Goal: Task Accomplishment & Management: Manage account settings

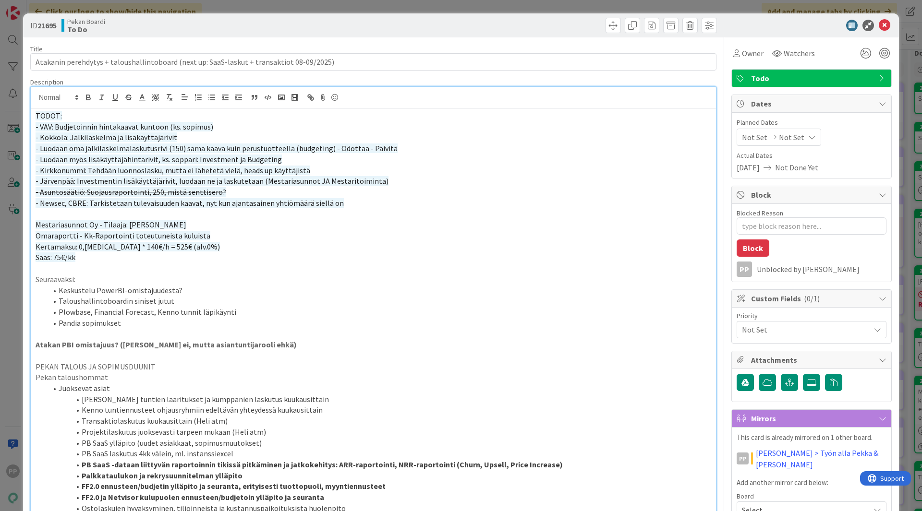
click at [341, 204] on p "- Newsec, CBRE: Tarkistetaan tulevaisuuden kaavat, nyt kun ajantasainen yhtiömä…" at bounding box center [374, 203] width 676 height 11
click at [38, 203] on span "- Newsec, CBRE: Tarkistetaan tulevaisuuden kaavat, nyt kun ajantasainen yhtiömä…" at bounding box center [191, 203] width 311 height 10
drag, startPoint x: 388, startPoint y: 182, endPoint x: 15, endPoint y: 183, distance: 373.6
click at [15, 183] on div "ID 21695 Pekan Boardi To Do Title 89 / 128 Atakanin perehdytys + taloushallinto…" at bounding box center [461, 255] width 922 height 511
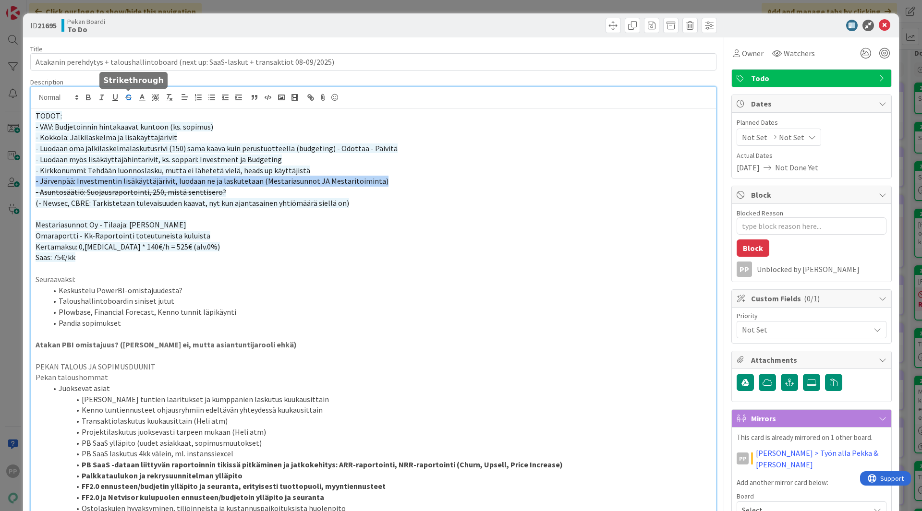
click at [128, 98] on icon "button" at bounding box center [128, 97] width 9 height 9
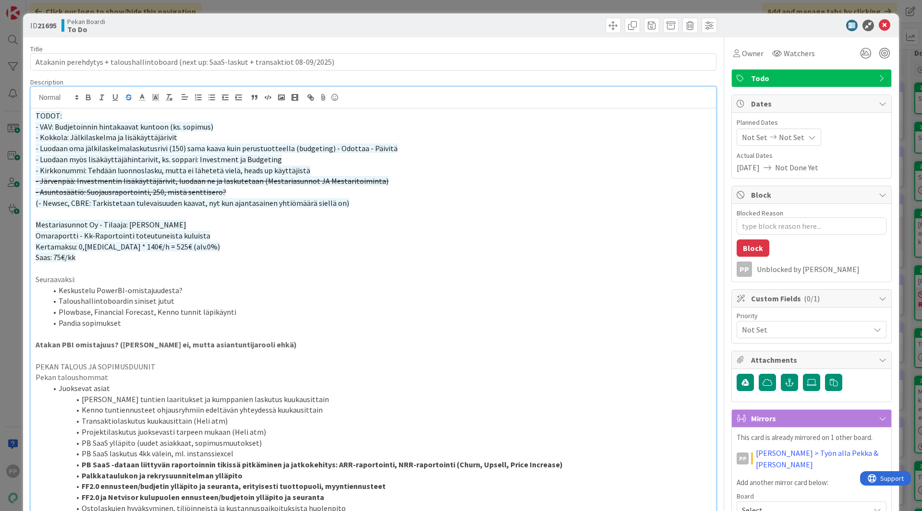
drag, startPoint x: 123, startPoint y: 136, endPoint x: 205, endPoint y: 139, distance: 81.7
click at [205, 139] on p "- Kokkola: Jälkilaskelma ja lisäkäyttäjärivit" at bounding box center [374, 137] width 676 height 11
click at [182, 234] on span "Omaraportti - Kk-Raportointi toteutuneista kuluista" at bounding box center [123, 236] width 175 height 10
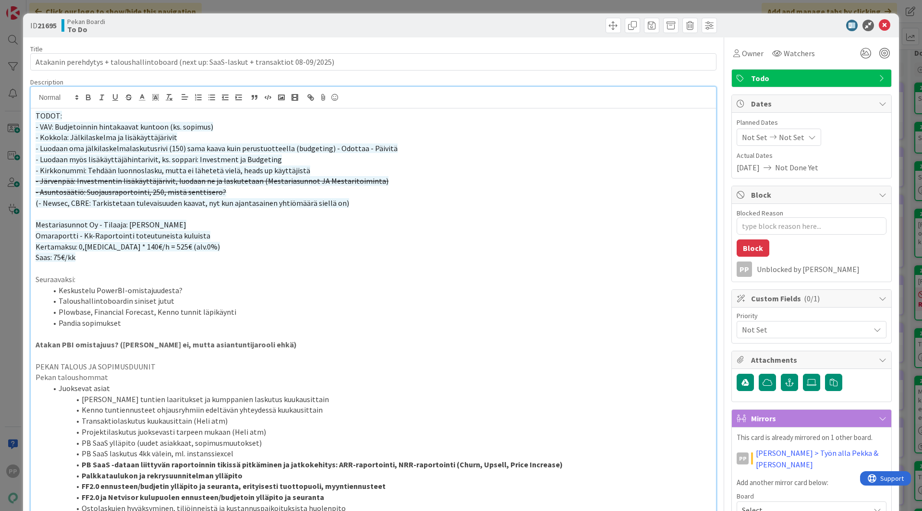
click at [151, 5] on div "ID 21695 Pekan Boardi To Do Title 89 / 128 Atakanin perehdytys + taloushallinto…" at bounding box center [461, 255] width 922 height 511
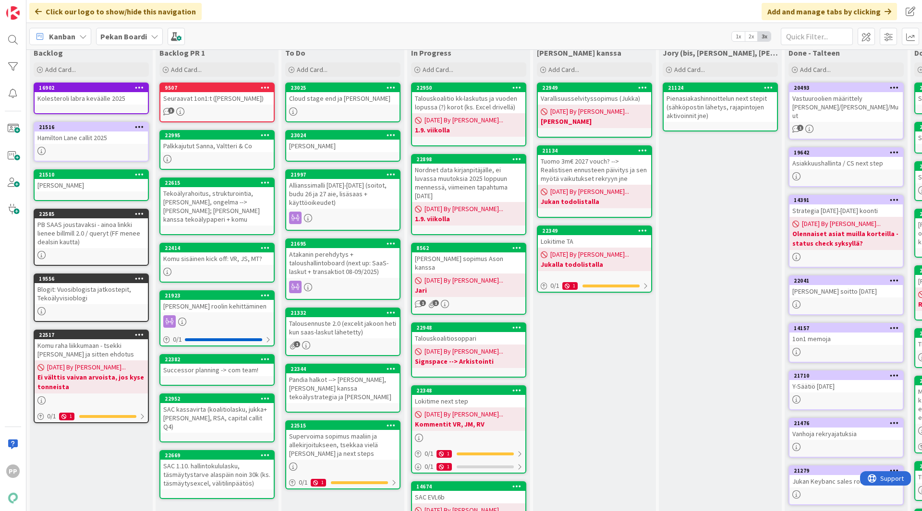
click at [350, 262] on div "Atakanin perehdytys + taloushallintoboard (next up: SaaS-laskut + transaktiot 0…" at bounding box center [342, 263] width 113 height 30
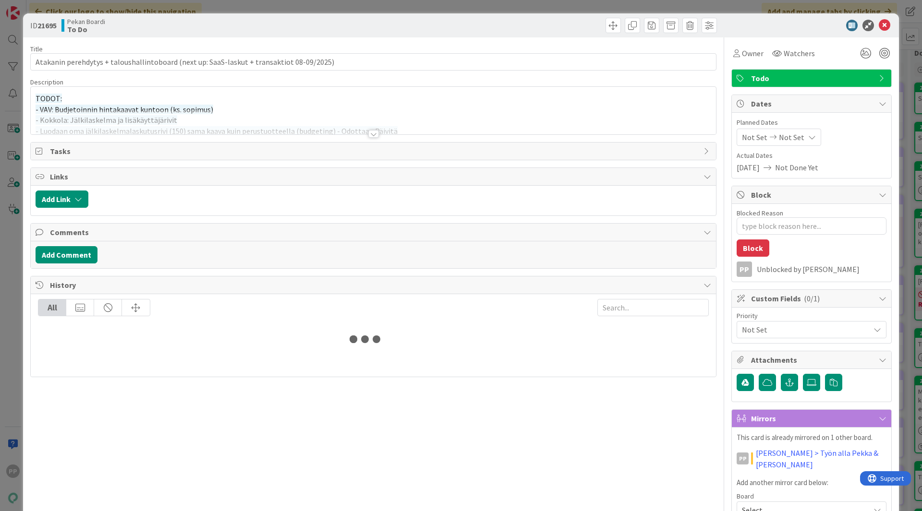
type textarea "x"
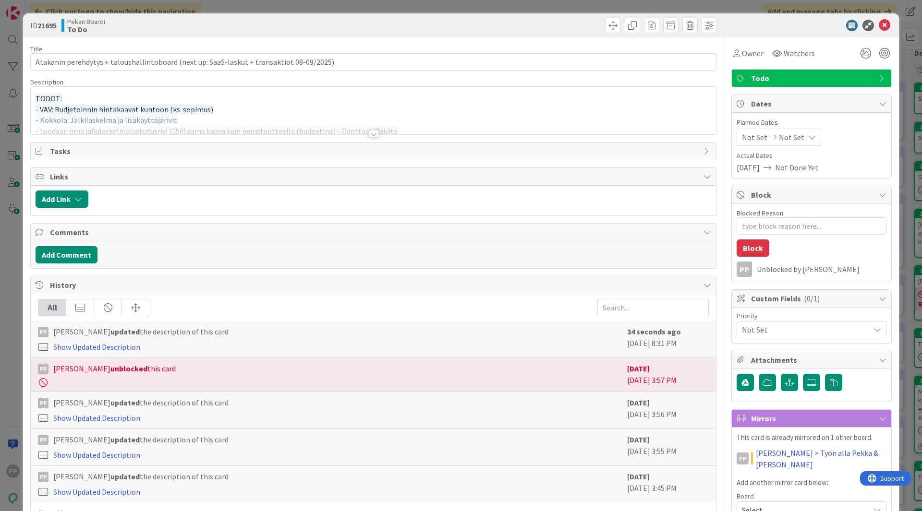
click at [126, 111] on div at bounding box center [373, 122] width 685 height 24
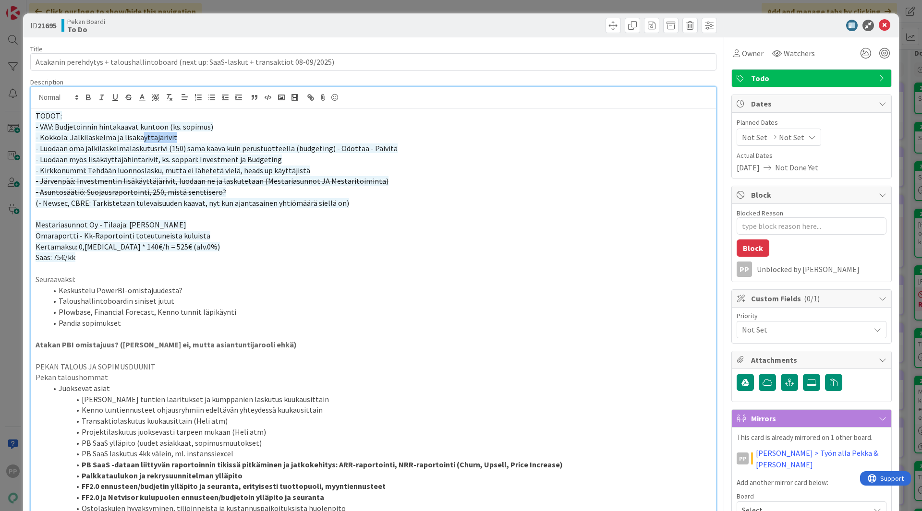
drag, startPoint x: 140, startPoint y: 135, endPoint x: 206, endPoint y: 137, distance: 66.3
click at [206, 137] on p "- Kokkola: Jälkilaskelma ja lisäkäyttäjärivit" at bounding box center [374, 137] width 676 height 11
click at [37, 141] on span "- Kokkola: Jälkilaskelma ja lisäkäyttäjärivit" at bounding box center [107, 138] width 142 height 10
click at [237, 136] on p "(- Kokkola: Jälkilaskelma ja lisäkäyttäjärivit" at bounding box center [374, 137] width 676 height 11
click at [414, 151] on p "- Luodaan oma jälkilaskelmalaskutusrivi (150) sama kaava kuin perustuotteella (…" at bounding box center [374, 148] width 676 height 11
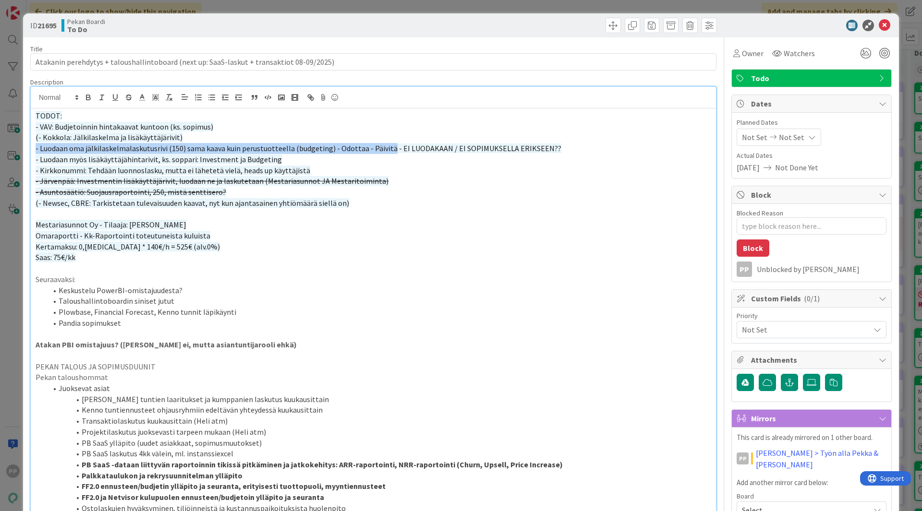
drag, startPoint x: 384, startPoint y: 149, endPoint x: 33, endPoint y: 147, distance: 351.5
click at [130, 98] on icon "button" at bounding box center [128, 99] width 5 height 2
click at [288, 162] on p "- Luodaan myös lisäkäyttäjähintarivit, ks. soppari: Investment ja Budgeting" at bounding box center [374, 159] width 676 height 11
click at [39, 163] on span "- Luodaan myös lisäkäyttäjähintarivit, ks. soppari: Investment ja Budgeting)" at bounding box center [160, 160] width 249 height 10
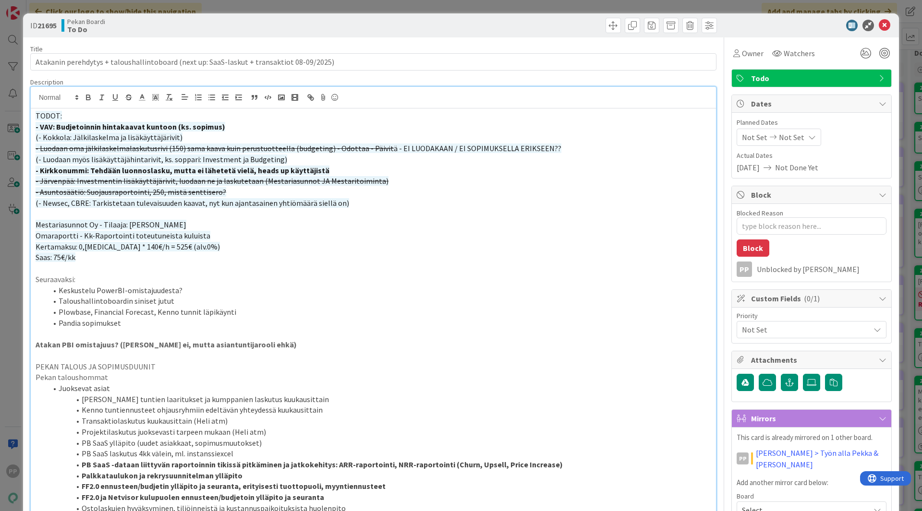
click at [155, 165] on p "- Kirkkonummi: Tehdään luonnoslasku, mutta ei lähetetä vielä, heads up käyttäji…" at bounding box center [374, 170] width 676 height 11
drag, startPoint x: 164, startPoint y: 254, endPoint x: 24, endPoint y: 256, distance: 140.2
click at [109, 275] on p "Seuraavaksi:" at bounding box center [374, 279] width 676 height 11
type textarea "x"
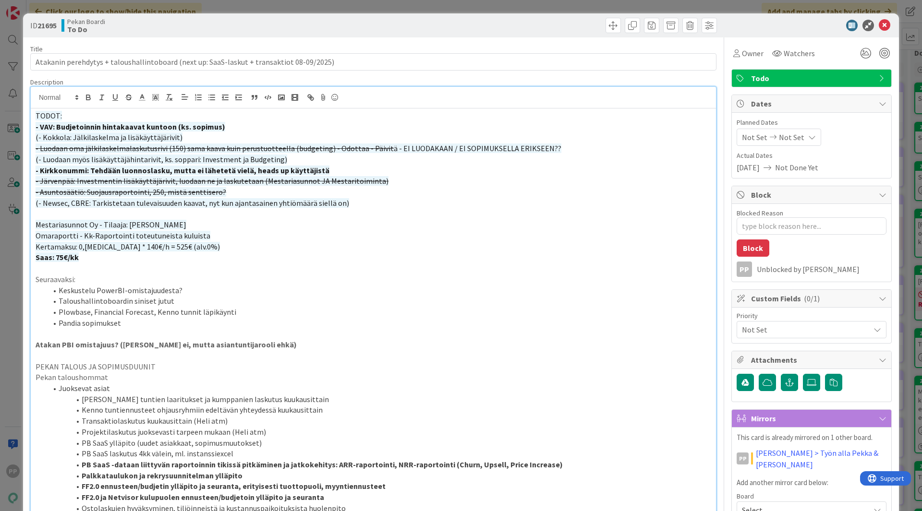
click at [268, 33] on div "Pekan Boardi To Do" at bounding box center [216, 25] width 310 height 15
click at [255, 10] on div "ID 21695 Pekan Boardi To Do Title 89 / 128 Atakanin perehdytys + taloushallinto…" at bounding box center [461, 255] width 922 height 511
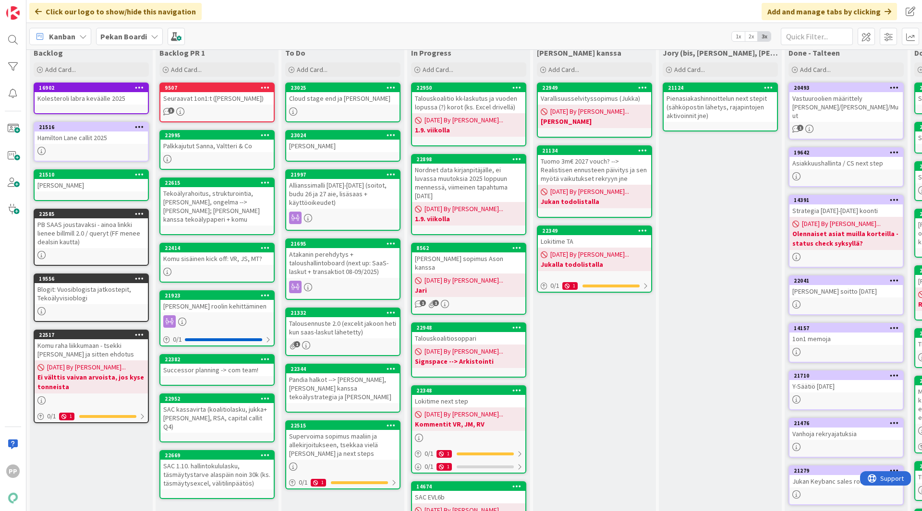
click at [606, 423] on div "[PERSON_NAME] kanssa Add Card... 22949 Varallisuusselvityssopimus ([PERSON_NAME…" at bounding box center [594, 337] width 123 height 587
